Goal: Task Accomplishment & Management: Use online tool/utility

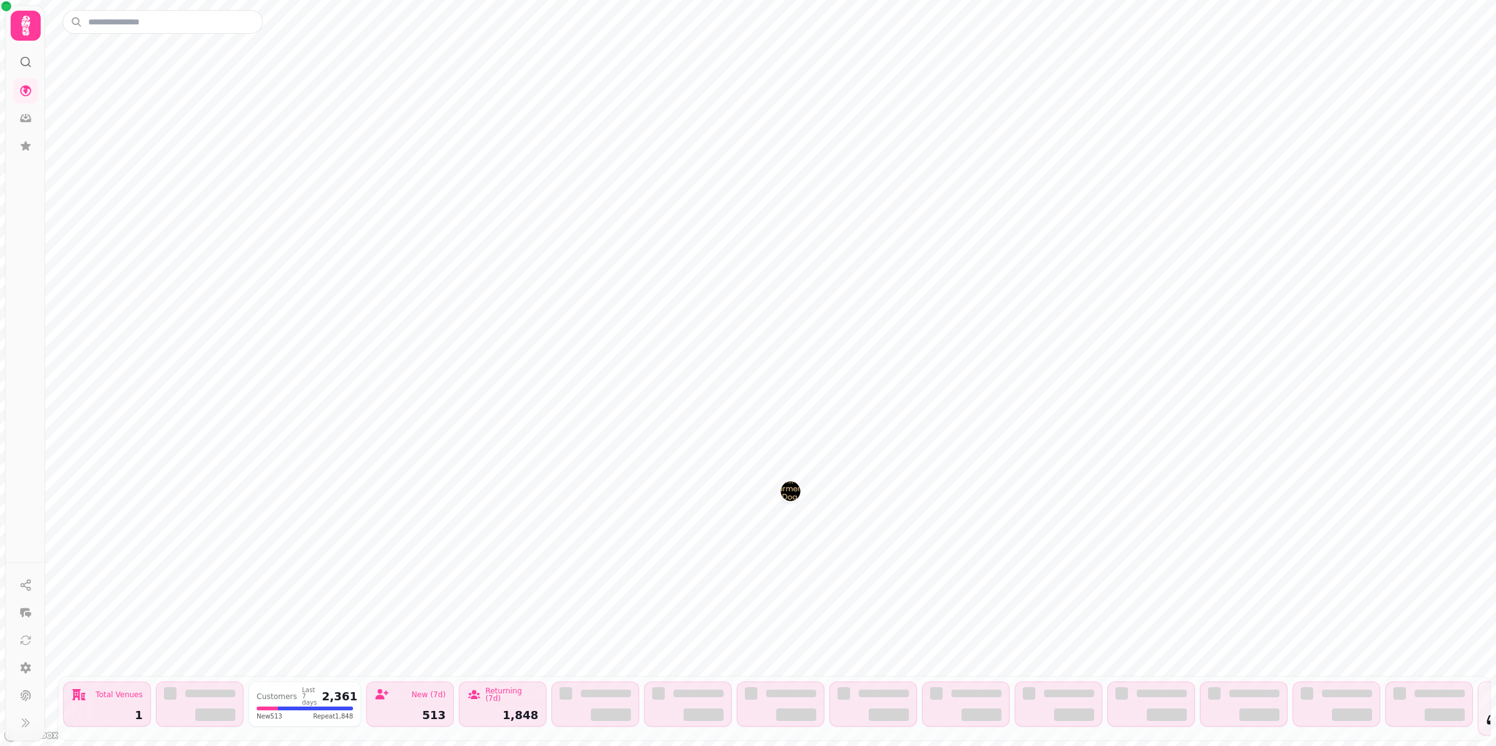
click at [789, 492] on img "The Farmers Dog" at bounding box center [789, 490] width 19 height 19
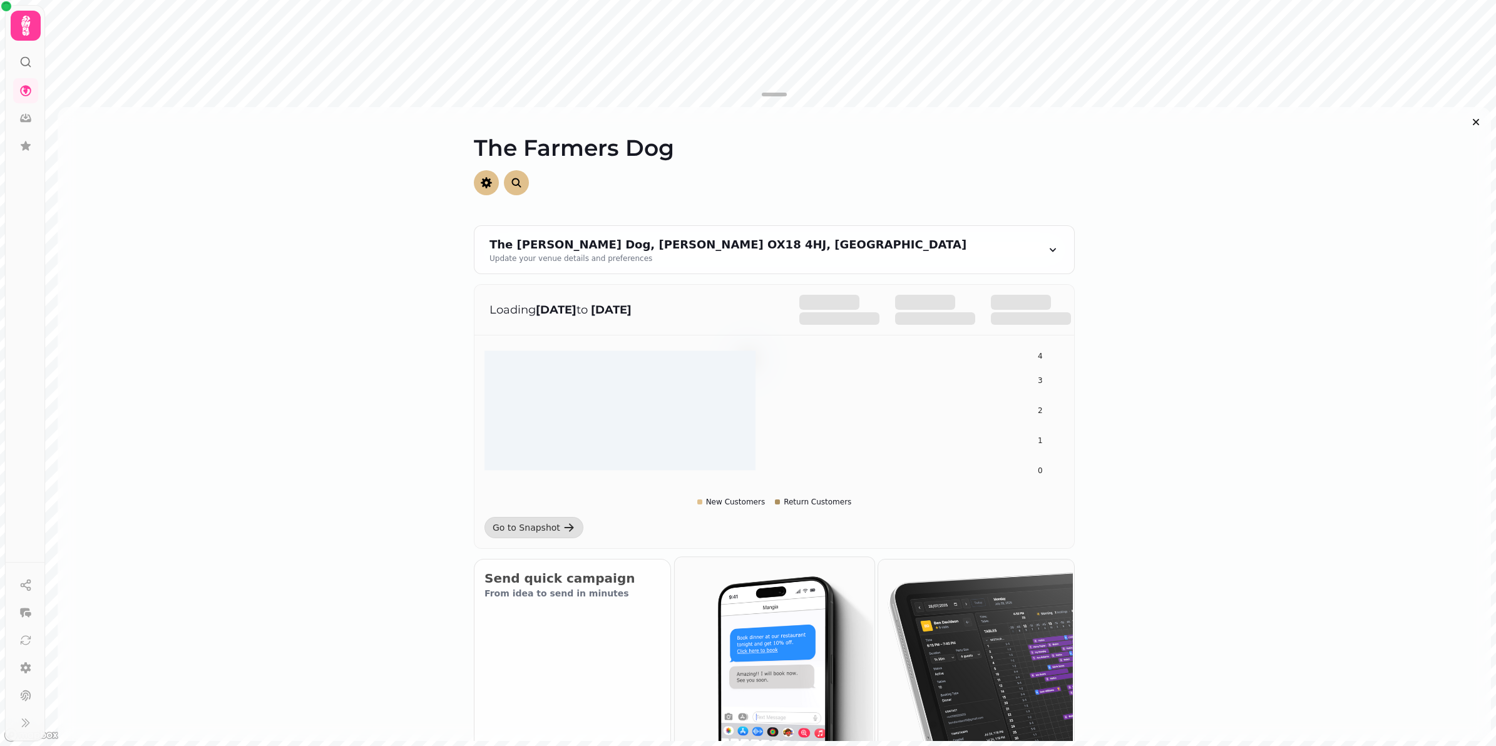
scroll to position [235, 0]
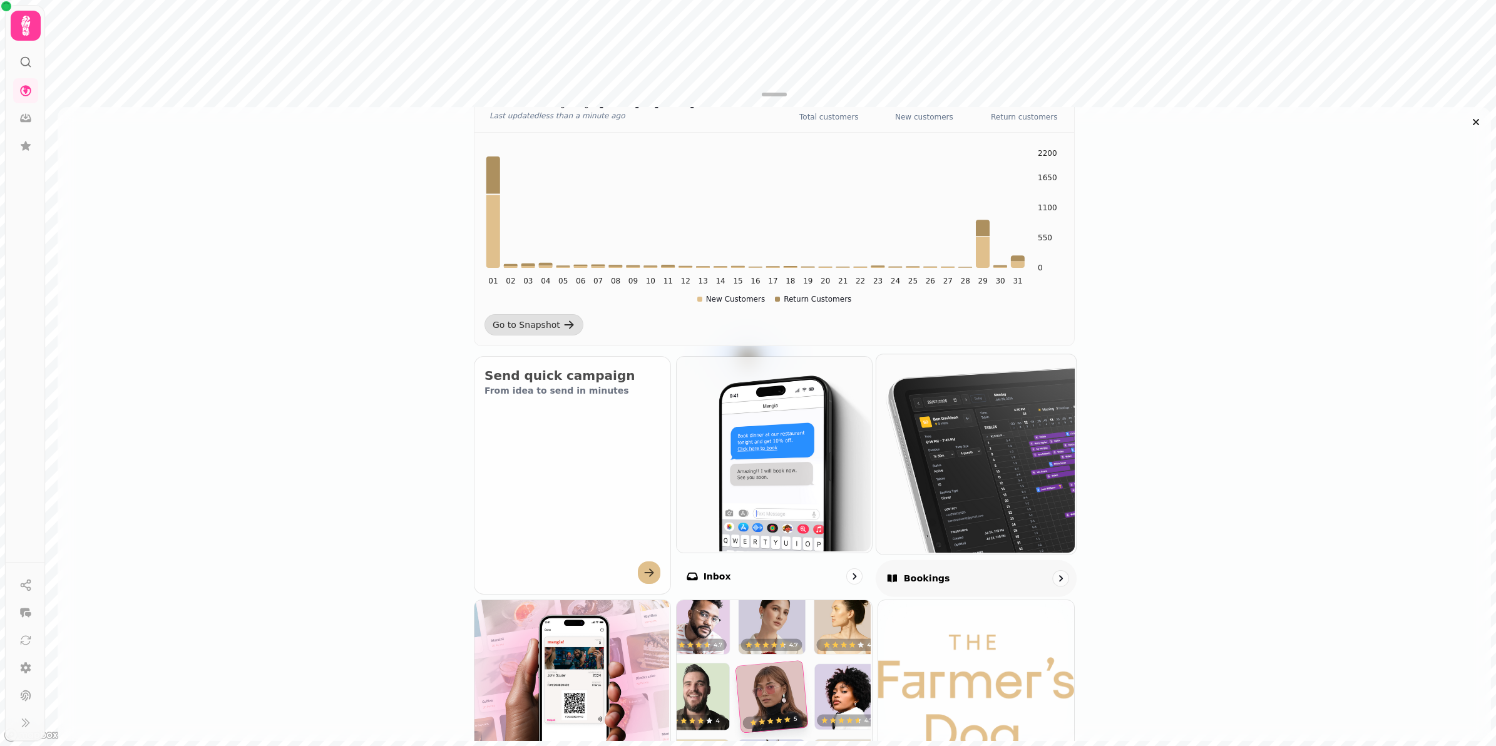
click at [946, 514] on img at bounding box center [975, 453] width 200 height 200
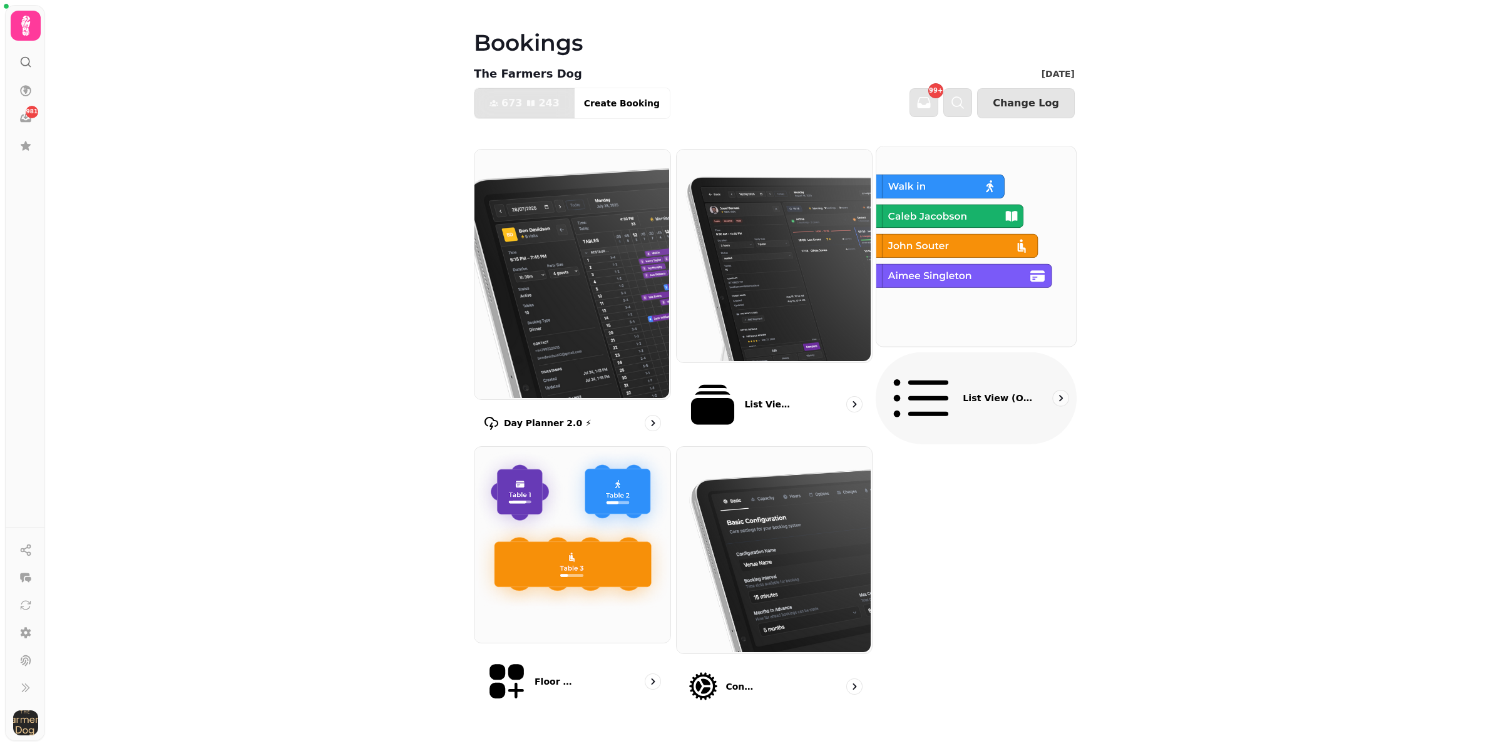
click at [999, 304] on img at bounding box center [975, 245] width 200 height 200
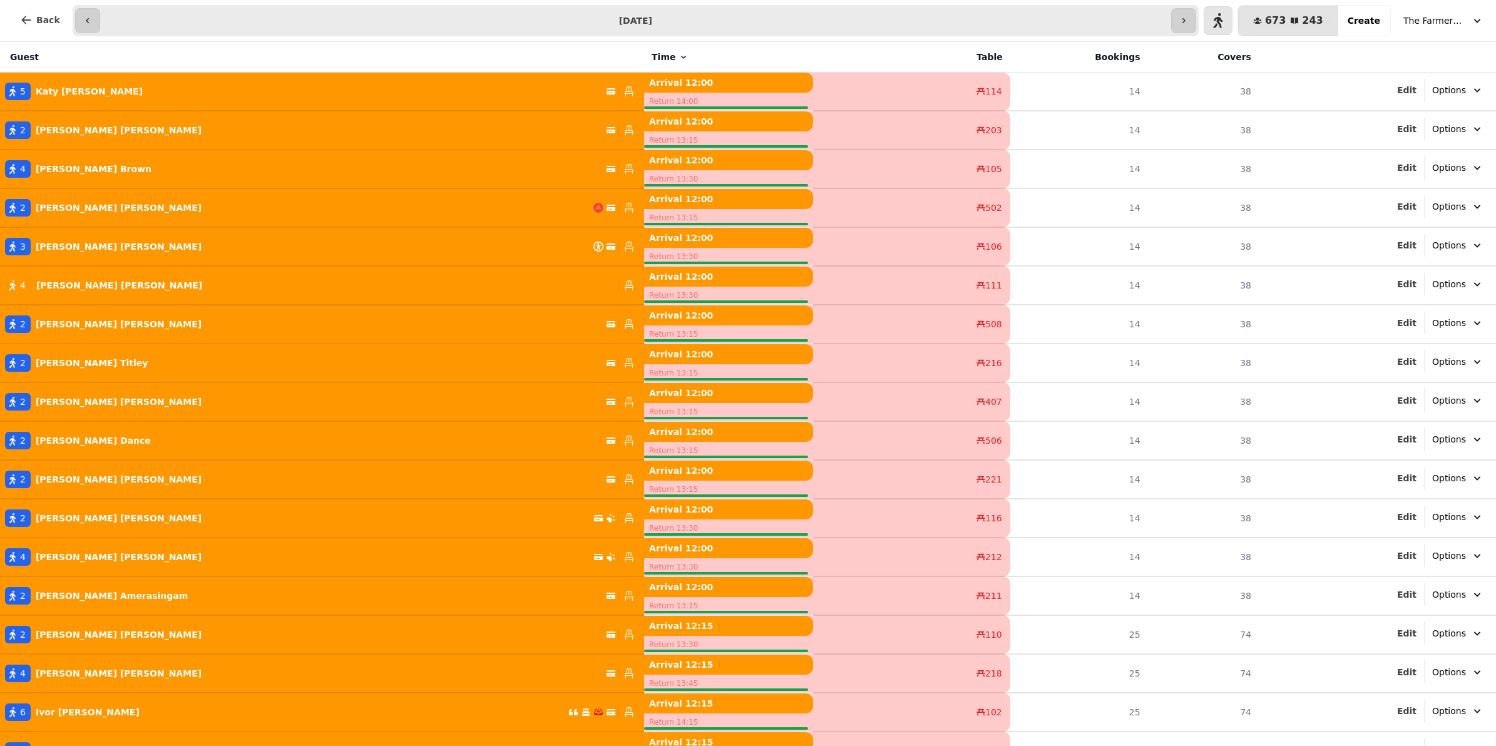
click at [1439, 13] on button "The Farmers Dog" at bounding box center [1442, 20] width 95 height 23
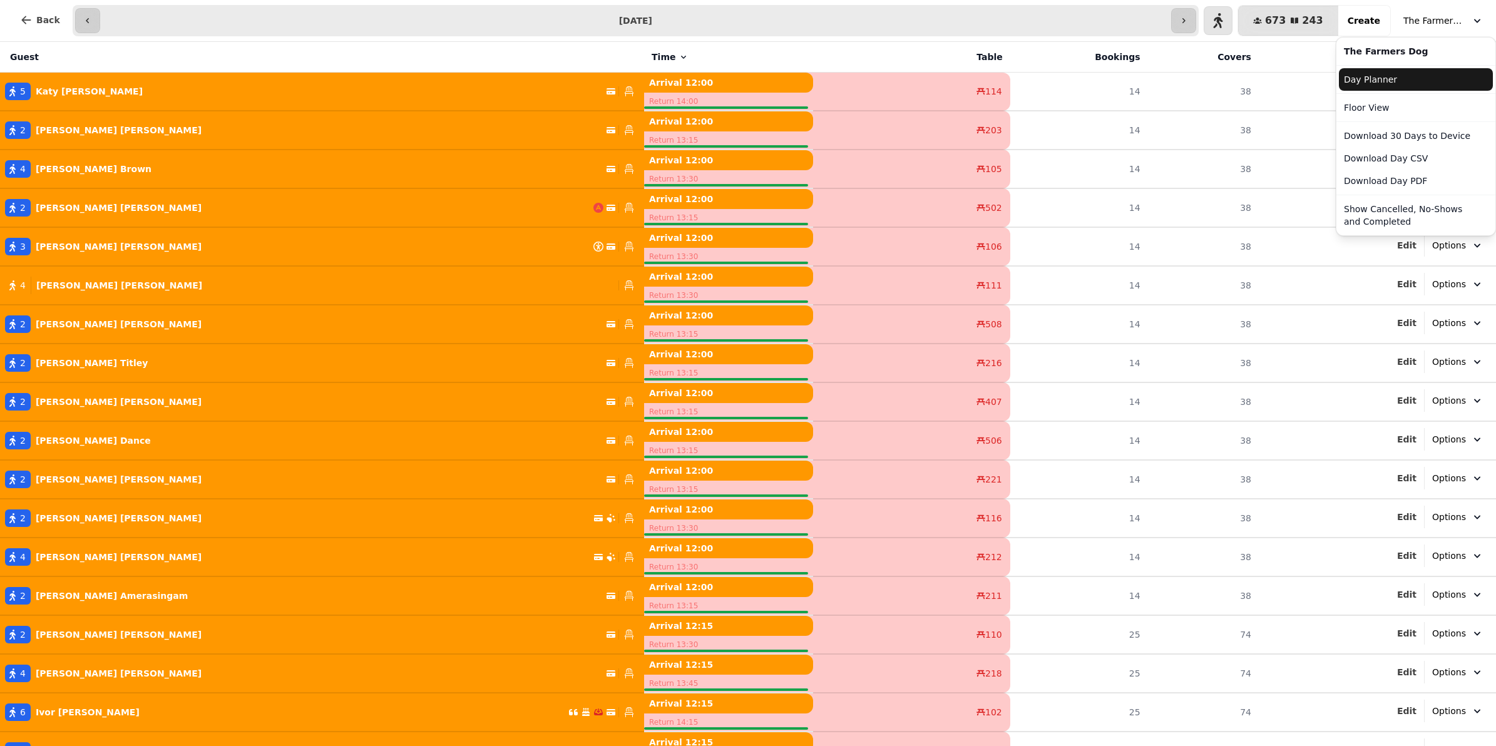
click at [1430, 81] on link "Day Planner" at bounding box center [1415, 79] width 154 height 23
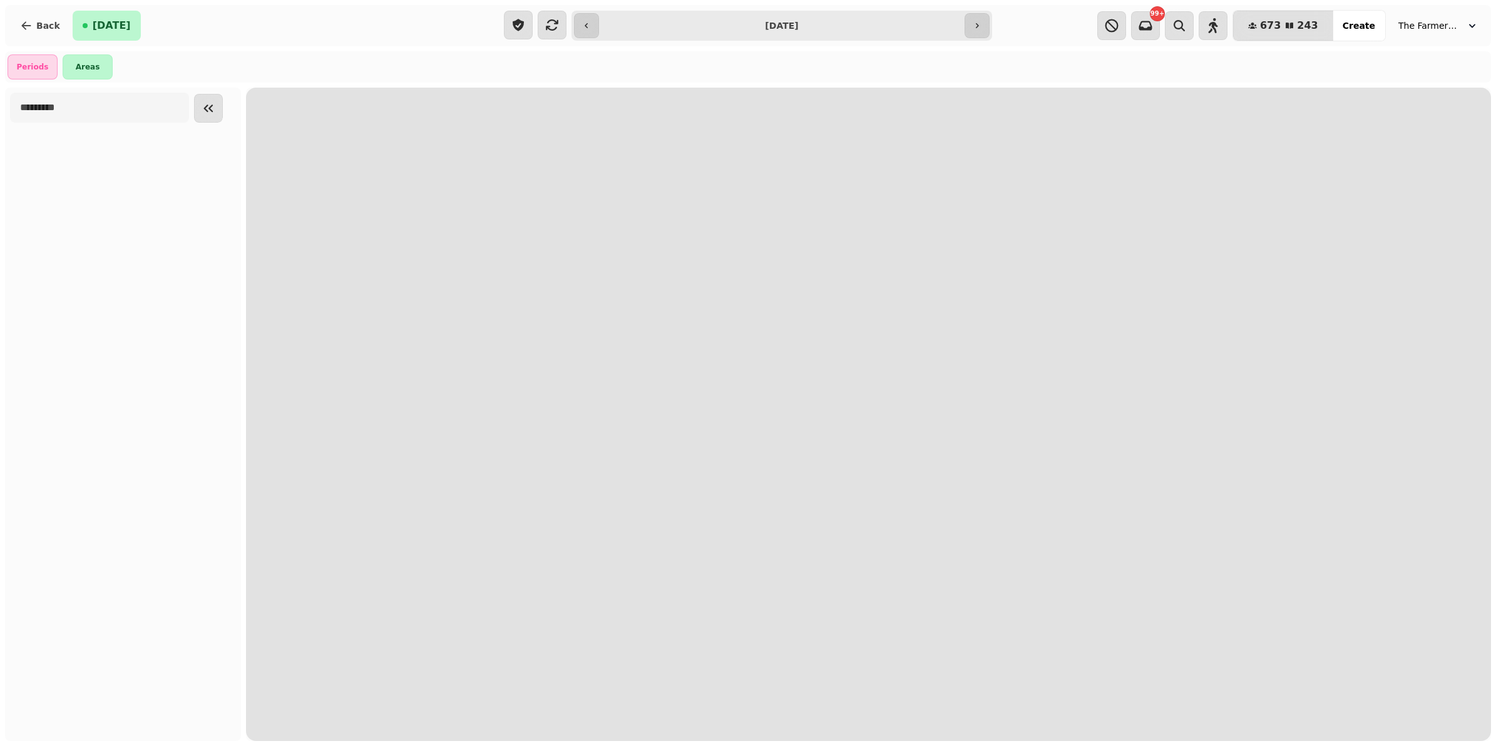
click at [723, 26] on input "**********" at bounding box center [781, 26] width 361 height 20
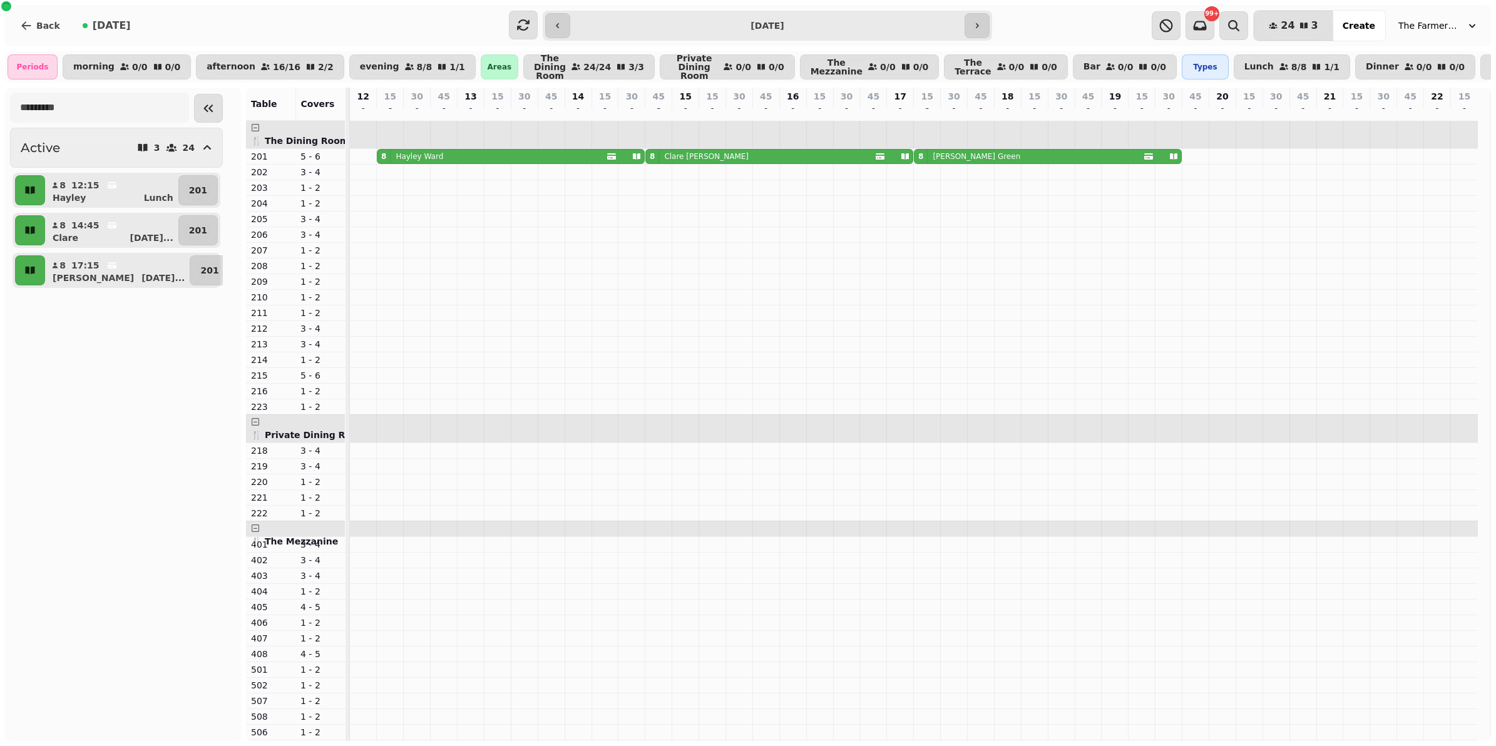
click at [737, 20] on input "**********" at bounding box center [768, 26] width 390 height 20
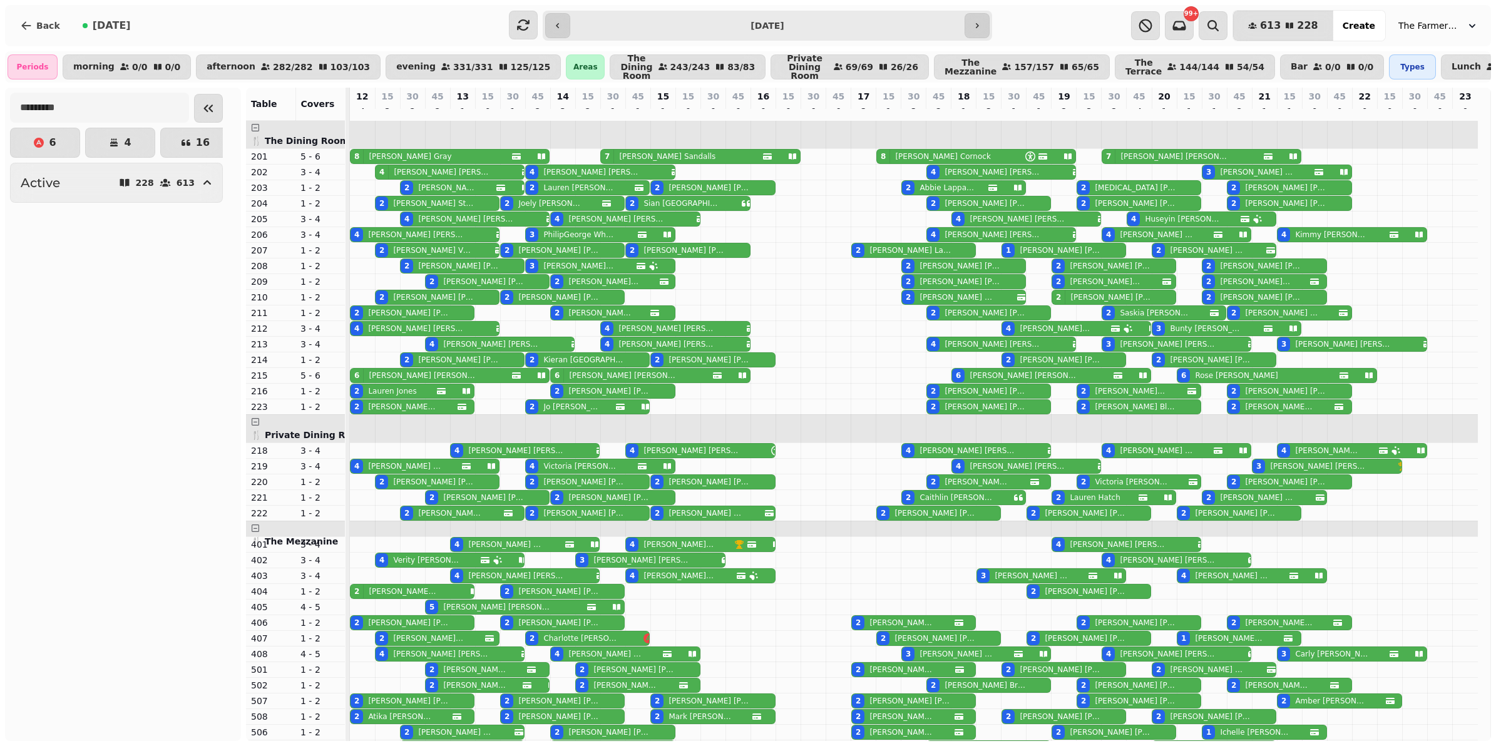
type input "**********"
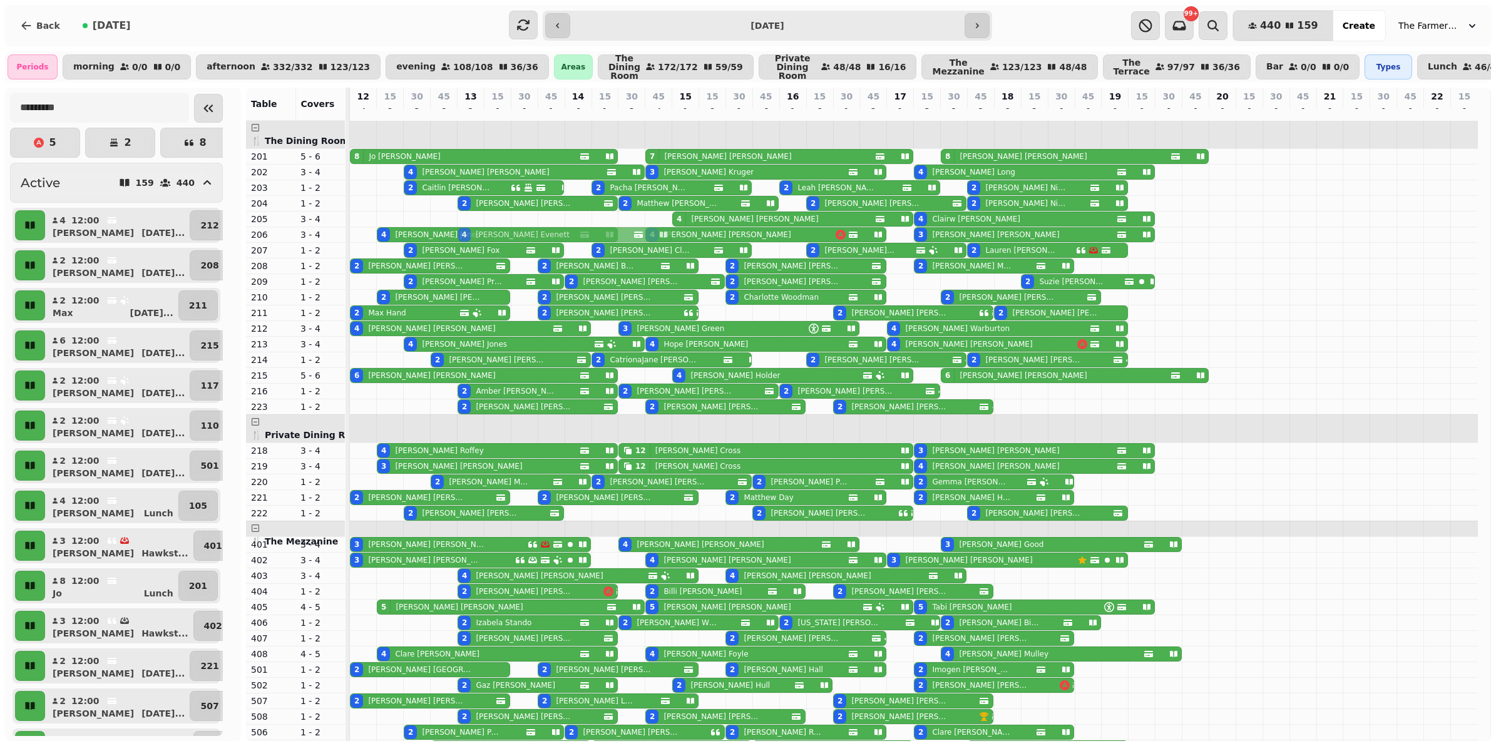
drag, startPoint x: 485, startPoint y: 235, endPoint x: 484, endPoint y: 248, distance: 13.8
click at [484, 248] on tbody "8 [PERSON_NAME] 7 [PERSON_NAME] 8 [PERSON_NAME] 4 [PERSON_NAME] 3 [PERSON_NAME]…" at bounding box center [914, 626] width 1128 height 1010
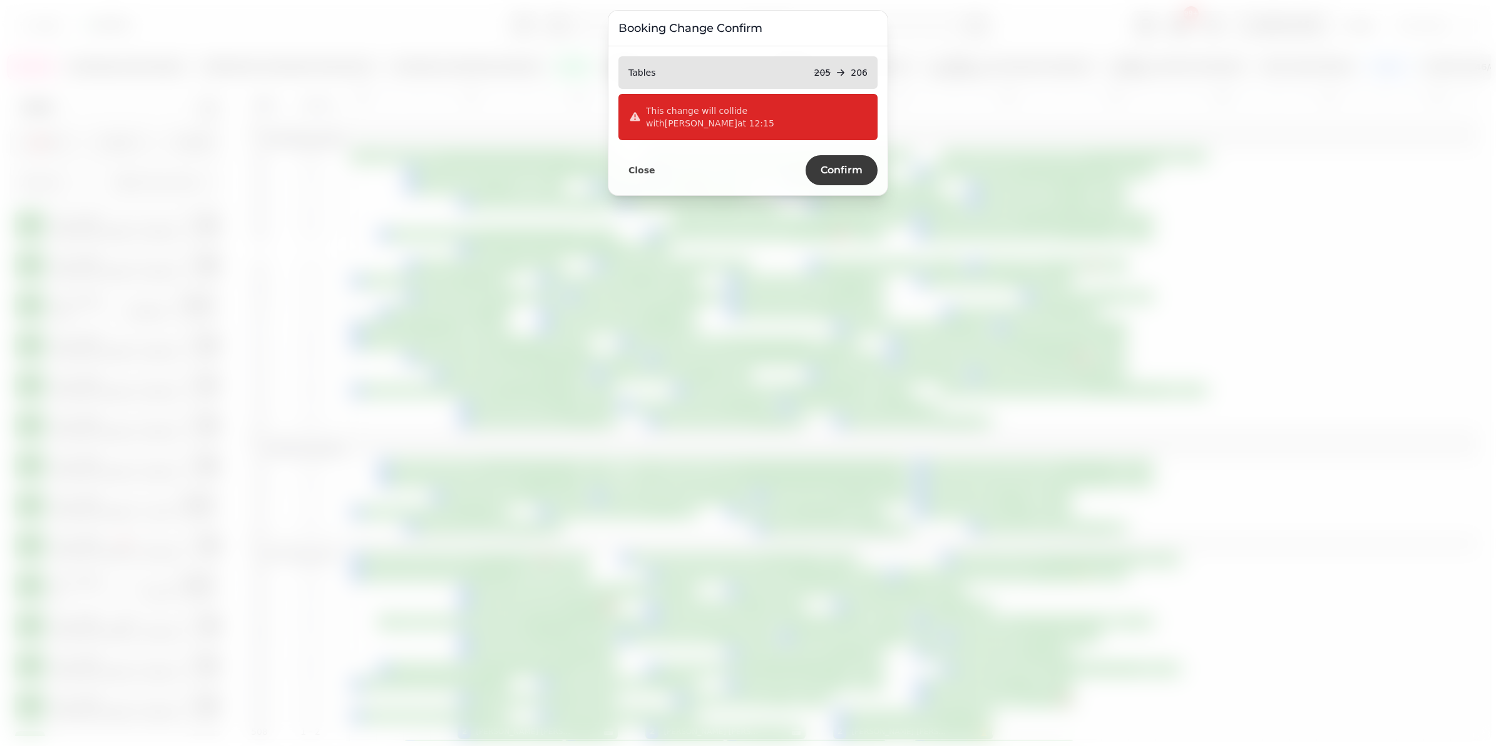
click at [822, 155] on button "Confirm" at bounding box center [841, 170] width 72 height 30
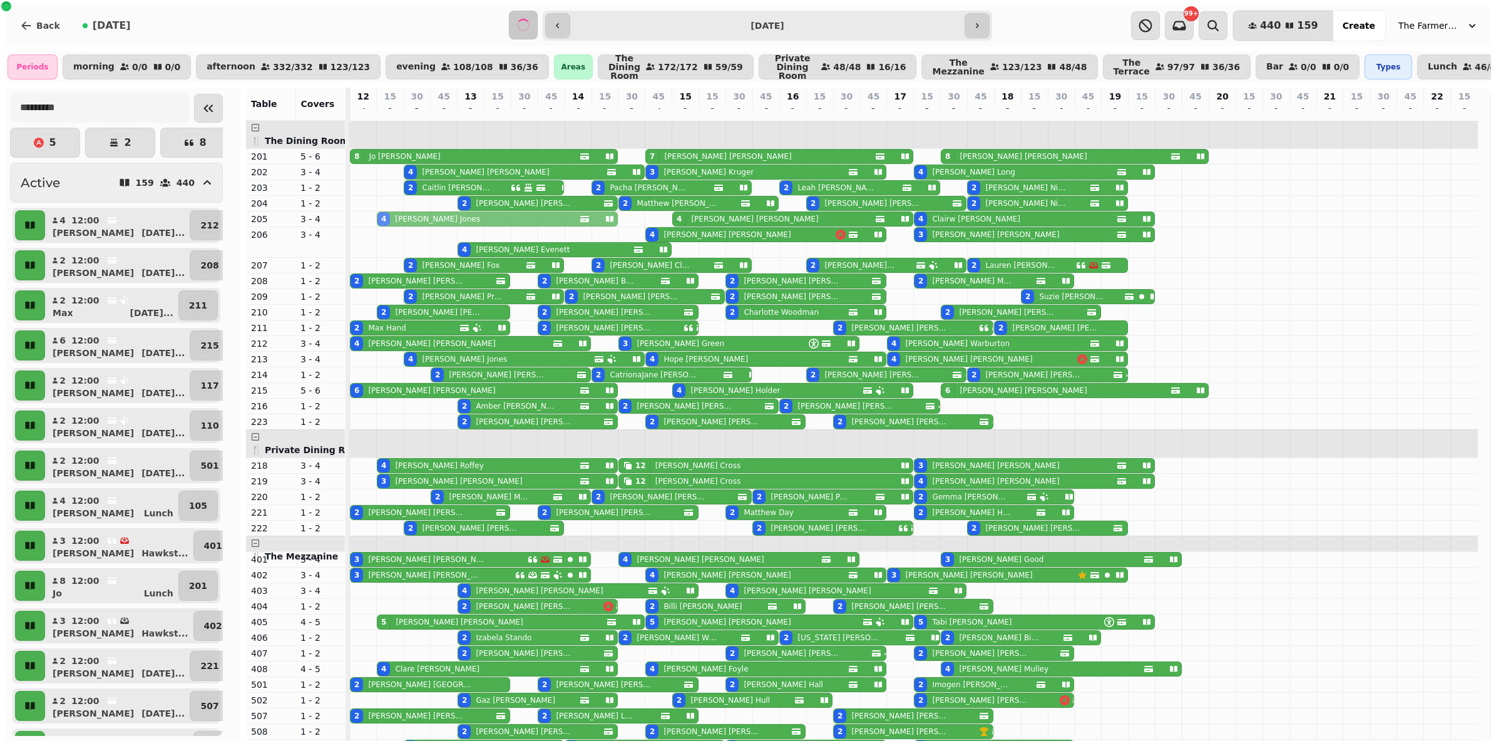
drag, startPoint x: 402, startPoint y: 227, endPoint x: 395, endPoint y: 258, distance: 32.5
click at [402, 226] on tbody "8 [PERSON_NAME] 7 [PERSON_NAME] 8 [PERSON_NAME] 4 [PERSON_NAME] 3 [PERSON_NAME]…" at bounding box center [914, 633] width 1128 height 1025
drag, startPoint x: 485, startPoint y: 257, endPoint x: 489, endPoint y: 233, distance: 24.2
click at [490, 232] on tbody "8 [PERSON_NAME] 7 [PERSON_NAME] 8 [PERSON_NAME] 4 [PERSON_NAME] 3 [PERSON_NAME]…" at bounding box center [914, 633] width 1128 height 1025
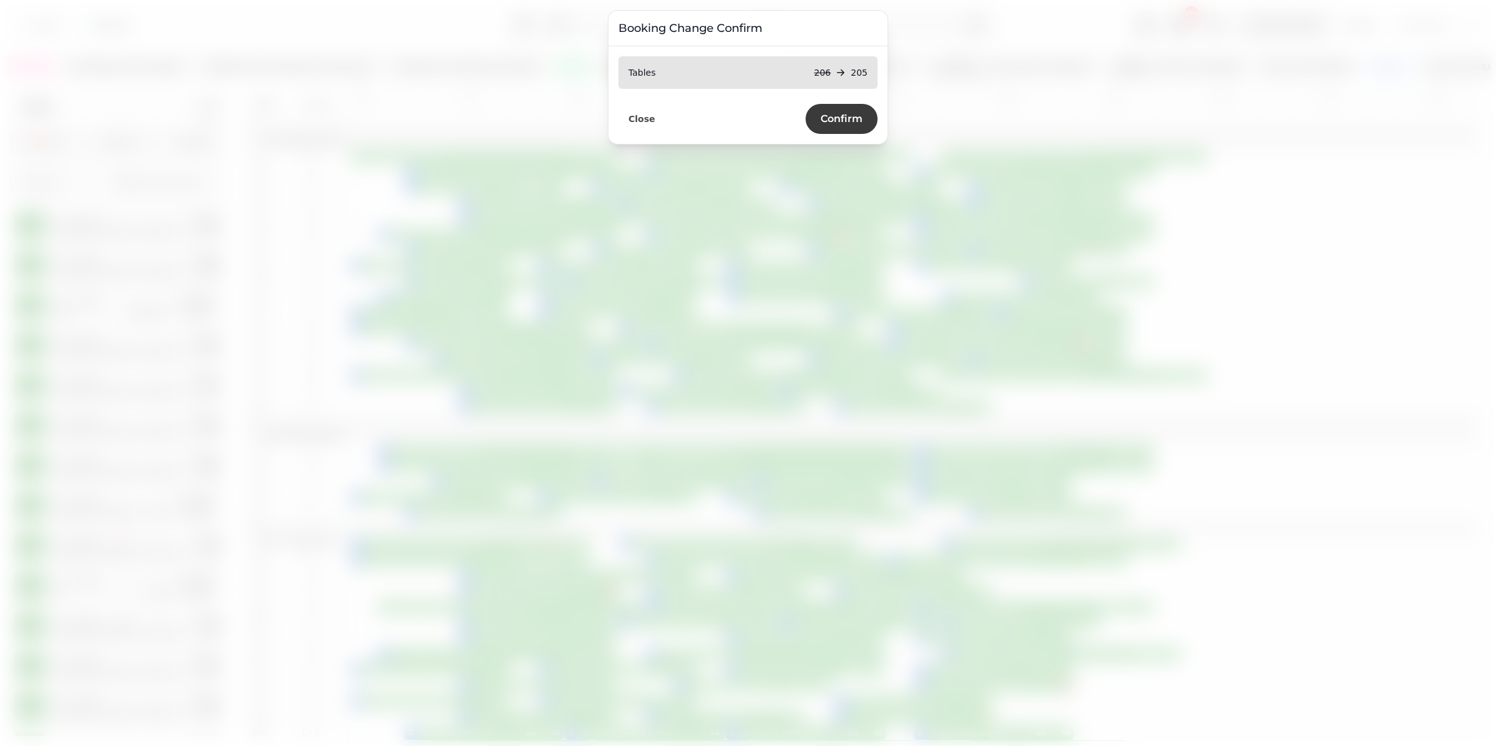
click at [852, 106] on button "Confirm" at bounding box center [841, 119] width 72 height 30
